Goal: Understand process/instructions

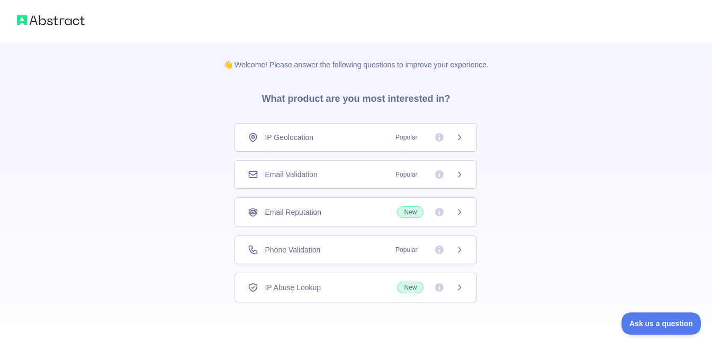
click at [341, 132] on div "IP Geolocation Popular" at bounding box center [356, 137] width 216 height 11
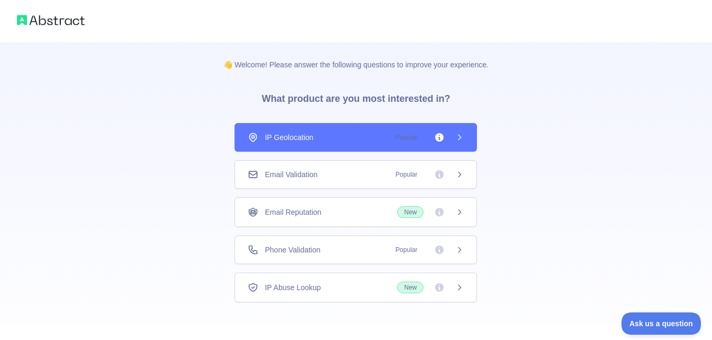
scroll to position [50, 0]
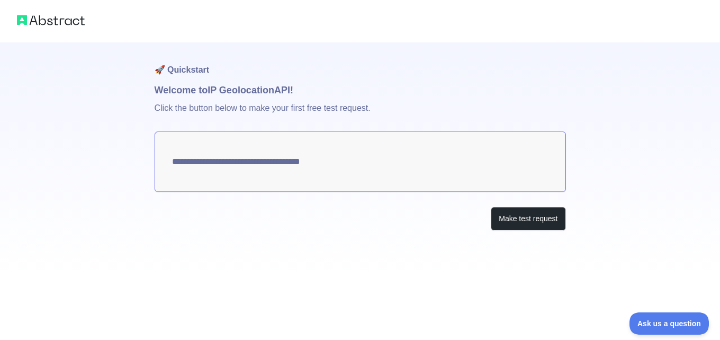
type textarea "**********"
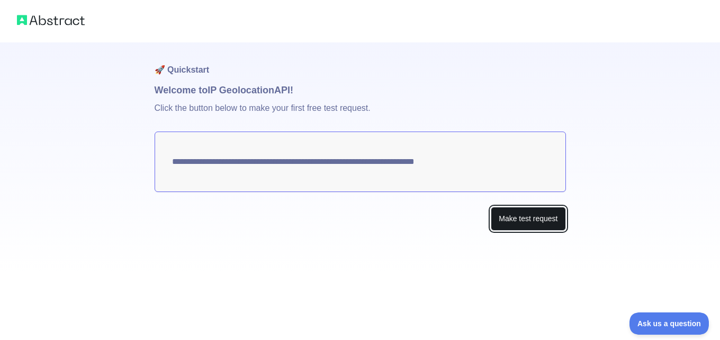
click at [503, 215] on button "Make test request" at bounding box center [528, 219] width 75 height 24
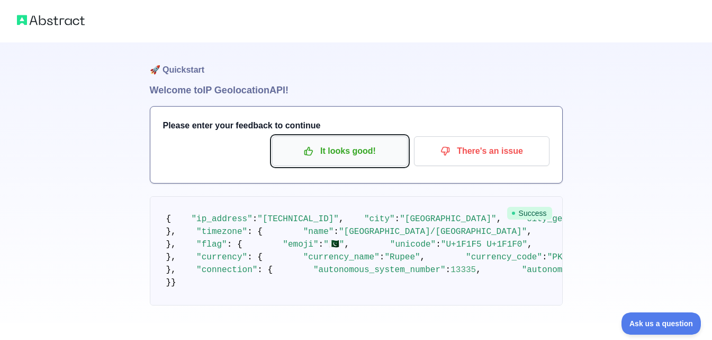
click at [402, 148] on button "It looks good!" at bounding box center [340, 151] width 136 height 30
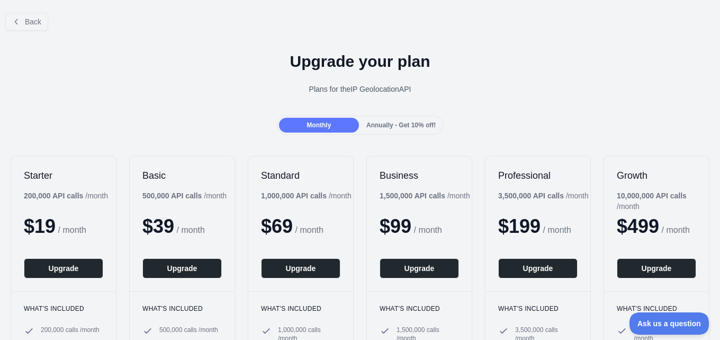
click at [322, 43] on div "Upgrade your plan Plans for the IP Geolocation API" at bounding box center [360, 77] width 720 height 76
click at [33, 11] on div "Back" at bounding box center [360, 21] width 720 height 35
click at [33, 12] on div "Back" at bounding box center [360, 21] width 720 height 35
click at [33, 17] on span "Back" at bounding box center [33, 21] width 16 height 8
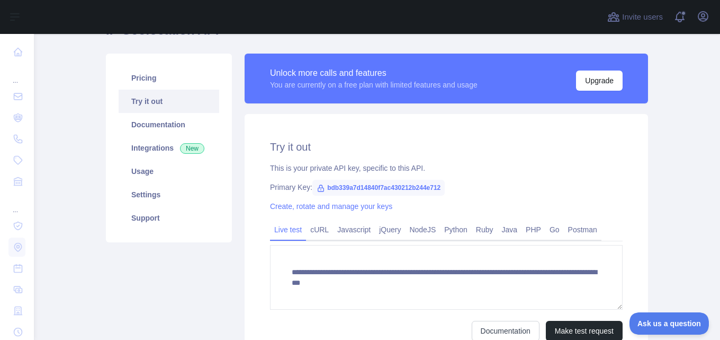
scroll to position [126, 0]
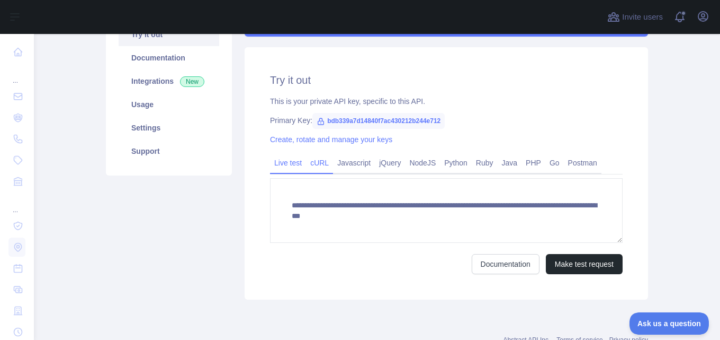
click at [323, 159] on link "cURL" at bounding box center [319, 162] width 27 height 17
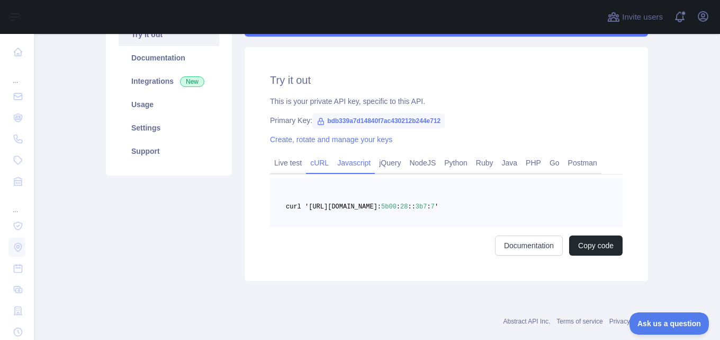
click at [343, 161] on link "Javascript" at bounding box center [354, 162] width 42 height 17
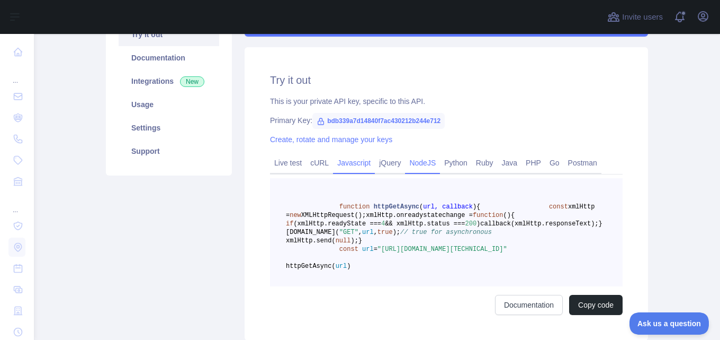
click at [405, 157] on link "NodeJS" at bounding box center [422, 162] width 35 height 17
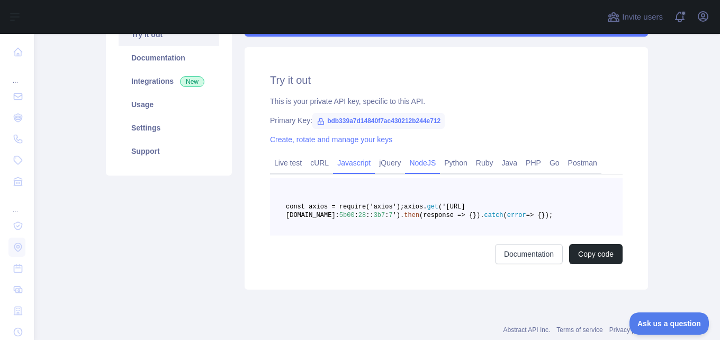
click at [353, 159] on link "Javascript" at bounding box center [354, 162] width 42 height 17
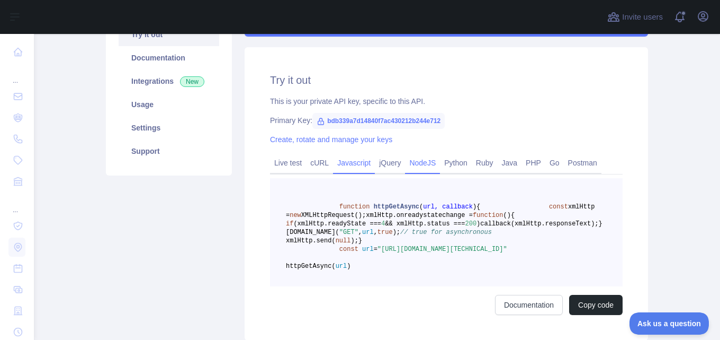
click at [419, 161] on link "NodeJS" at bounding box center [422, 162] width 35 height 17
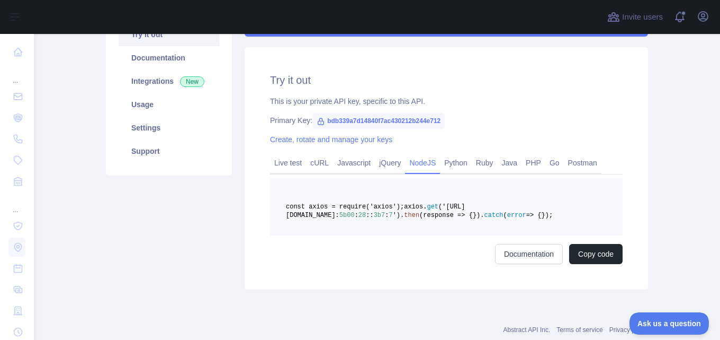
drag, startPoint x: 434, startPoint y: 242, endPoint x: 384, endPoint y: 238, distance: 50.0
click at [384, 235] on pre "const axios = require('axios'); axios. get ('[URL][DOMAIN_NAME]: 5b00 : 28 :: 3…" at bounding box center [446, 206] width 353 height 57
click at [585, 264] on button "Copy code" at bounding box center [596, 254] width 54 height 20
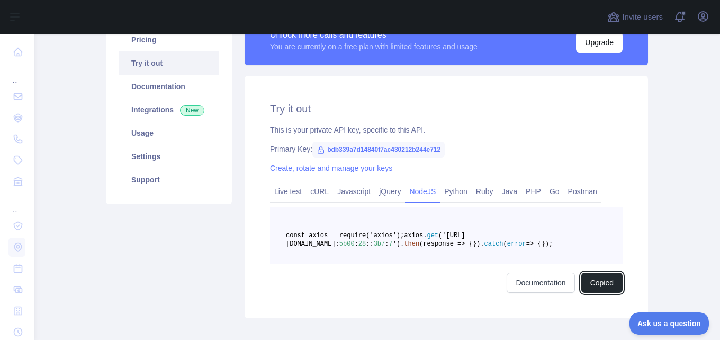
scroll to position [95, 0]
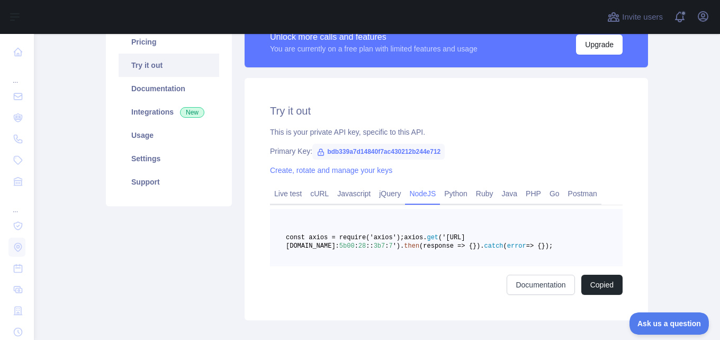
click at [373, 147] on span "bdb339a7d14840f7ac430212b244e712" at bounding box center [379, 152] width 132 height 16
